Goal: Navigation & Orientation: Go to known website

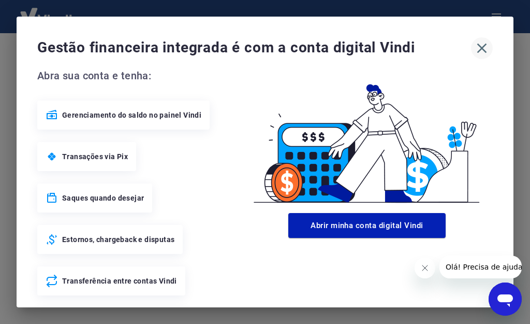
click at [476, 49] on icon "button" at bounding box center [482, 48] width 17 height 17
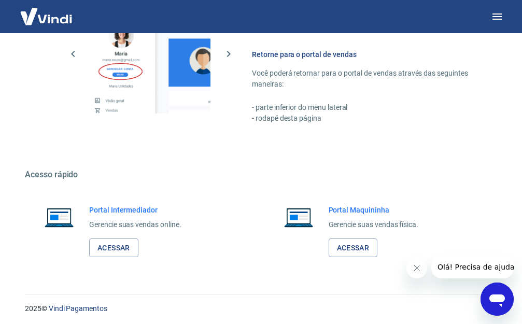
scroll to position [623, 0]
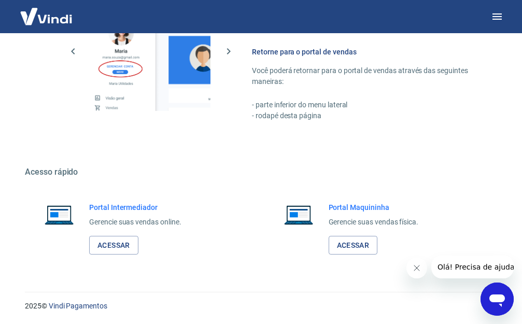
click at [121, 234] on div "Portal Intermediador Gerencie suas vendas online. Acessar" at bounding box center [135, 228] width 92 height 53
click at [120, 248] on link "Acessar" at bounding box center [113, 245] width 49 height 19
